Goal: Task Accomplishment & Management: Use online tool/utility

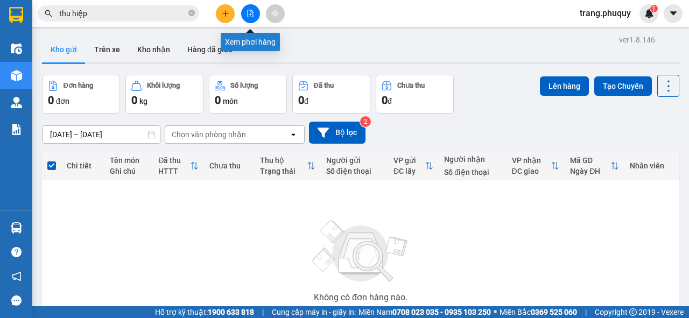
click at [249, 13] on icon "file-add" at bounding box center [251, 14] width 8 height 8
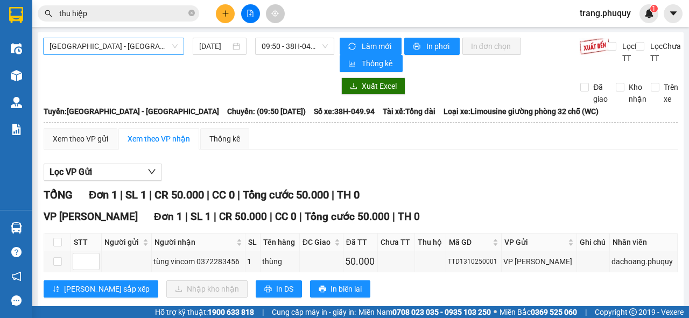
click at [113, 47] on span "[GEOGRAPHIC_DATA] - [GEOGRAPHIC_DATA]" at bounding box center [114, 46] width 128 height 16
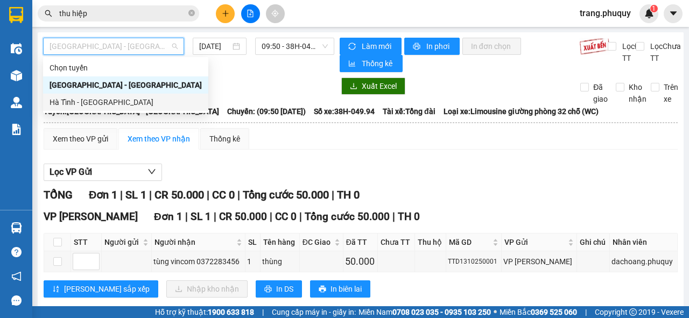
click at [110, 101] on div "Hà Tĩnh - [GEOGRAPHIC_DATA]" at bounding box center [126, 102] width 152 height 12
type input "[DATE]"
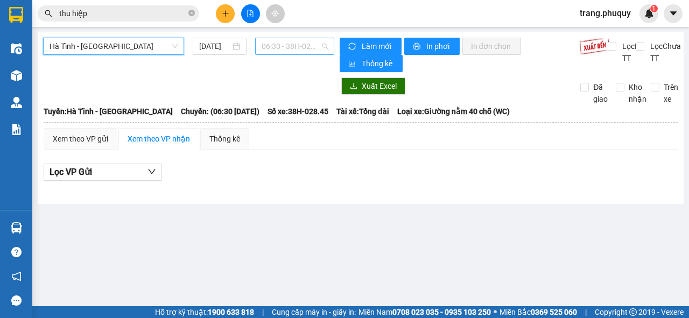
click at [281, 43] on span "06:30 - 38H-028.45" at bounding box center [295, 46] width 66 height 16
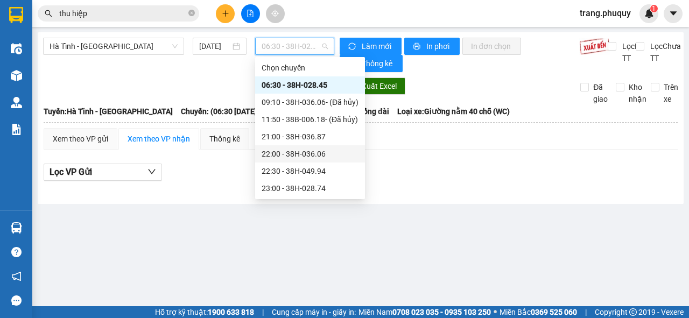
scroll to position [17, 0]
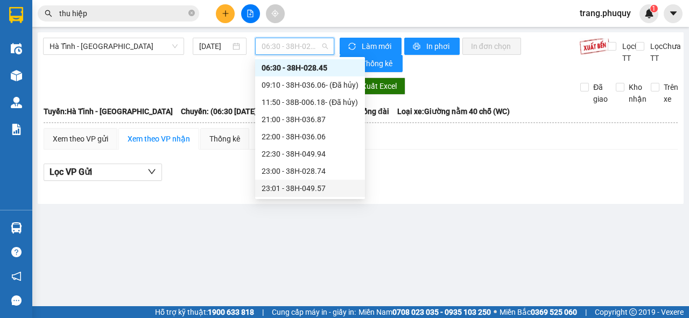
click at [310, 192] on div "23:01 - 38H-049.57" at bounding box center [310, 189] width 97 height 12
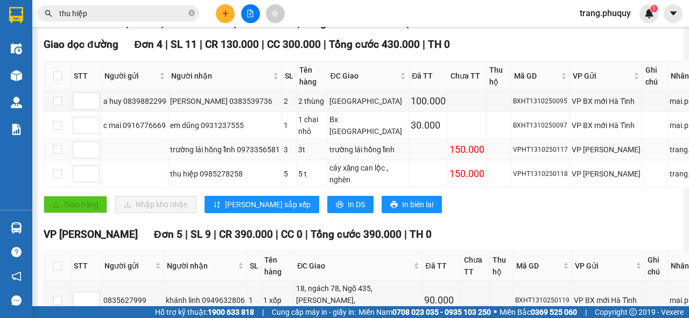
scroll to position [215, 0]
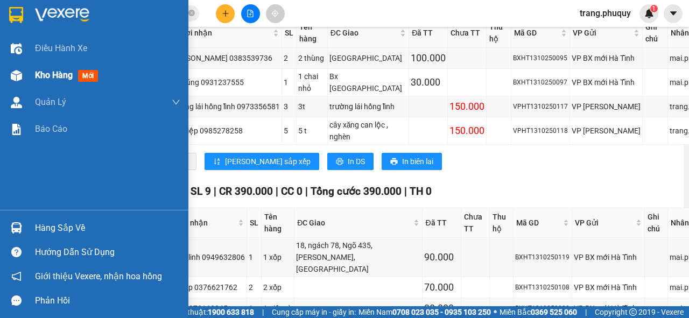
click at [43, 74] on span "Kho hàng" at bounding box center [54, 75] width 38 height 10
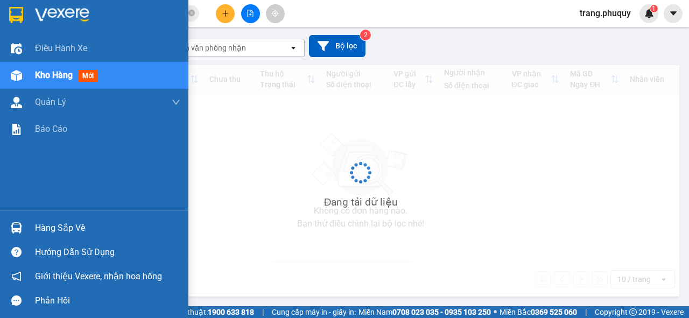
scroll to position [84, 0]
click at [43, 74] on span "Kho hàng" at bounding box center [54, 75] width 38 height 10
